Goal: Transaction & Acquisition: Purchase product/service

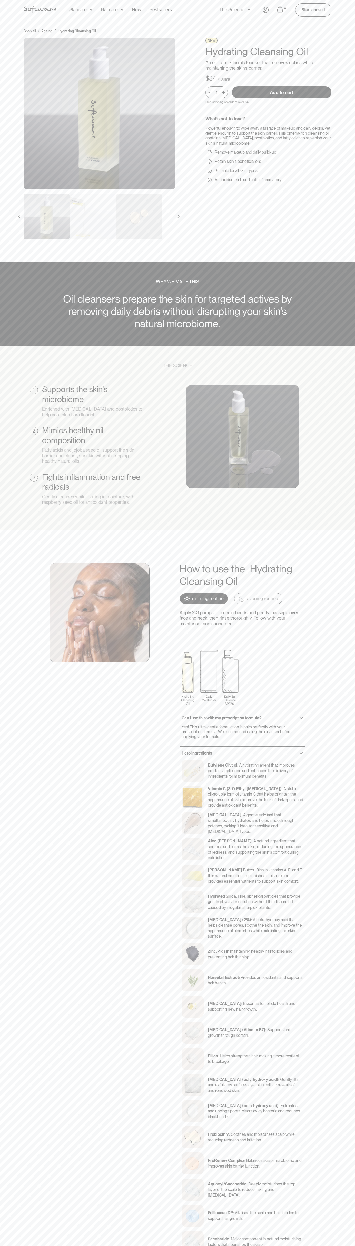
click at [282, 92] on input "Add to cart" at bounding box center [281, 92] width 99 height 12
click at [94, 6] on div "Acne Ageing Pigmentation Everyday care Hair Loss Learn Skincare Custom Formulas…" at bounding box center [120, 10] width 103 height 20
click at [333, 120] on div "Shop all / Ageing / Hydrating Cleansing Oil NEW Hydrating Cleansing Oil An oil-…" at bounding box center [177, 136] width 320 height 217
click at [82, 1246] on html "Acne Ageing Pigmentation Everyday care Hair Loss Learn Skincare Custom Formulas…" at bounding box center [177, 623] width 355 height 1246
